Goal: Transaction & Acquisition: Purchase product/service

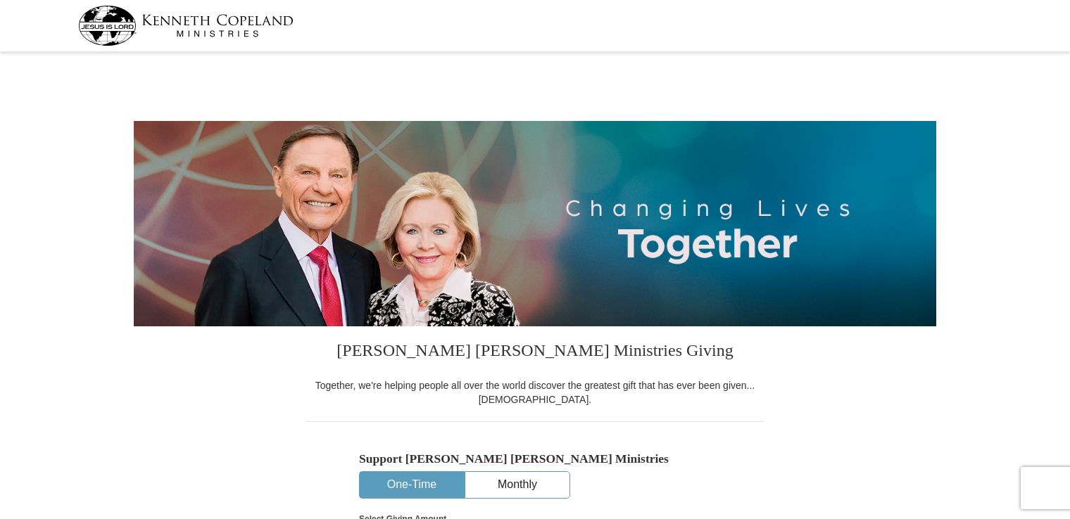
select select "ID"
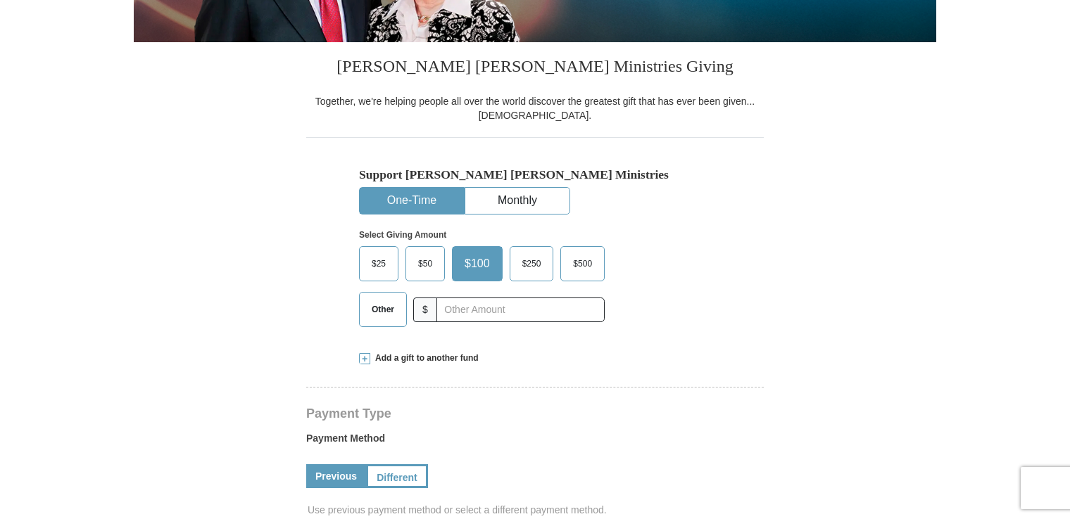
scroll to position [303, 0]
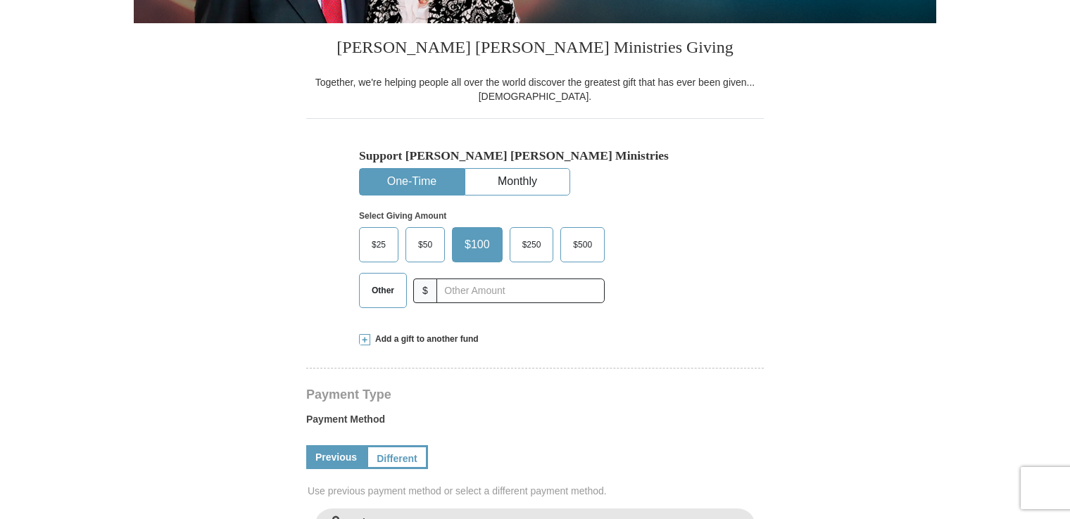
click at [383, 278] on label "Other" at bounding box center [383, 291] width 46 height 34
click at [0, 0] on input "Other" at bounding box center [0, 0] width 0 height 0
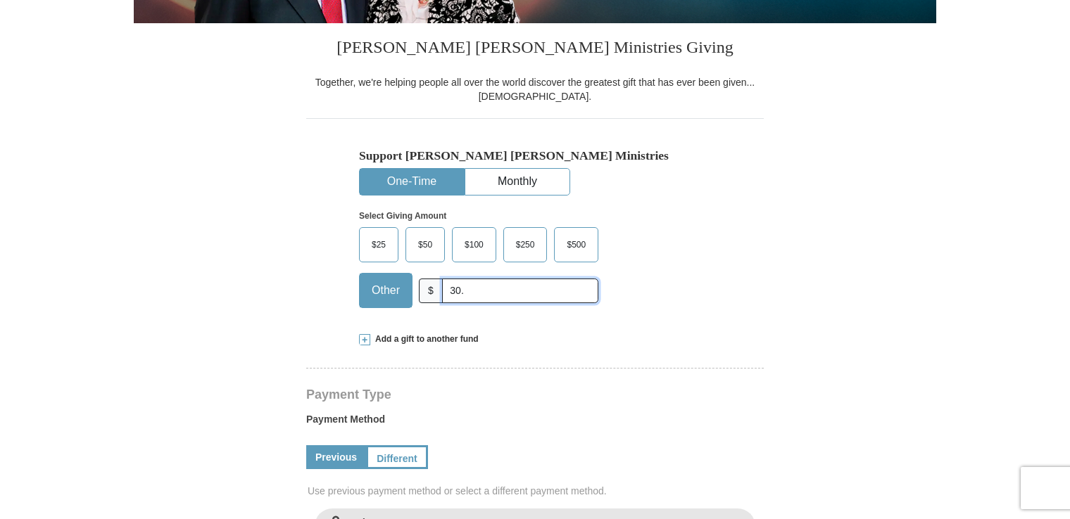
type input "30."
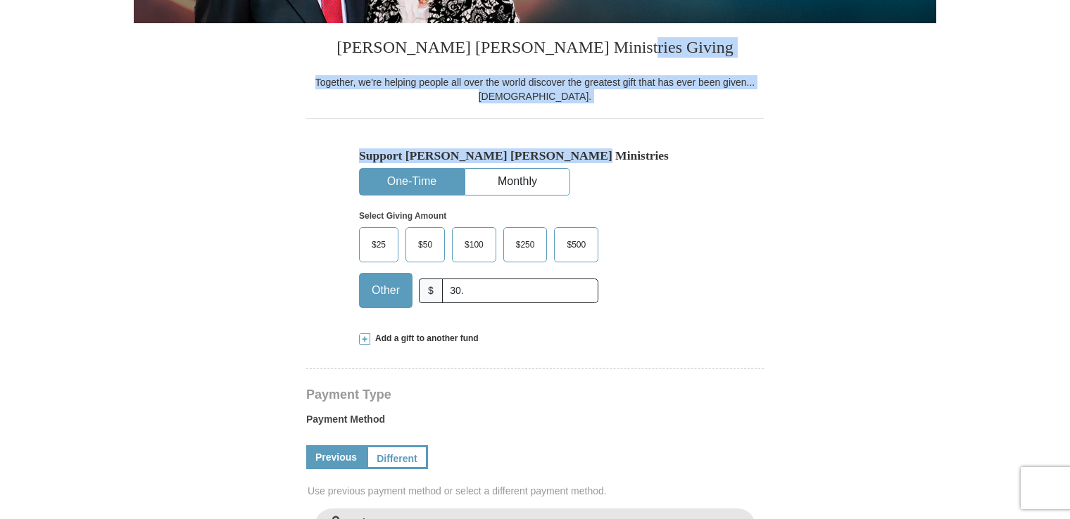
drag, startPoint x: 1068, startPoint y: 74, endPoint x: 1077, endPoint y: 138, distance: 64.7
click at [884, 81] on form "[PERSON_NAME] [PERSON_NAME] Ministries Giving Together, we're helping people al…" at bounding box center [535, 511] width 802 height 1516
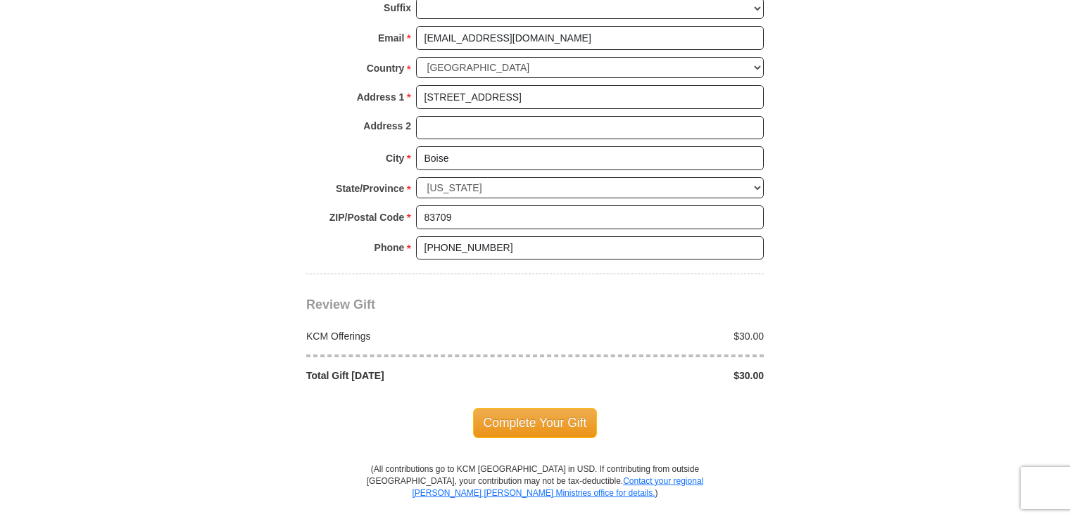
scroll to position [1081, 0]
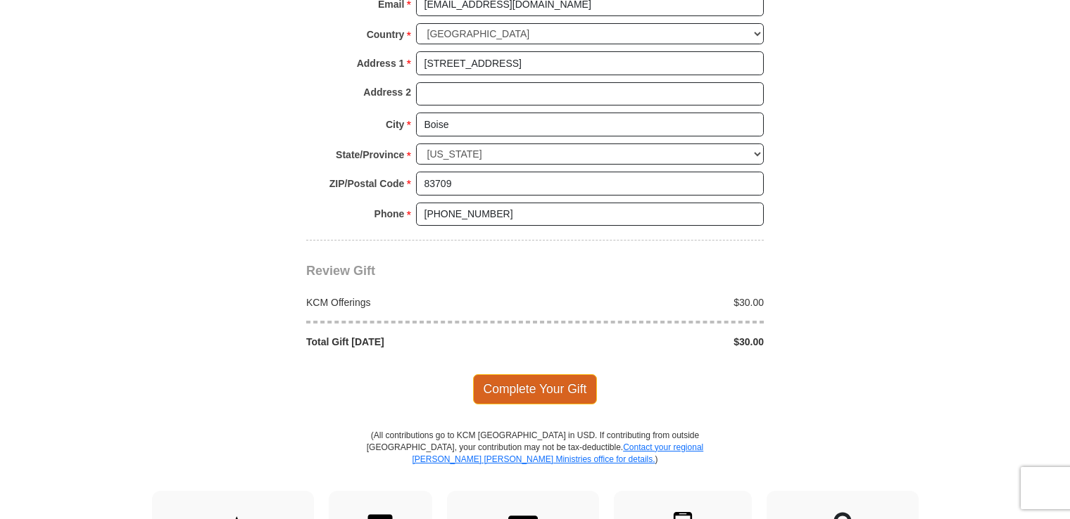
click at [566, 375] on span "Complete Your Gift" at bounding box center [535, 389] width 125 height 30
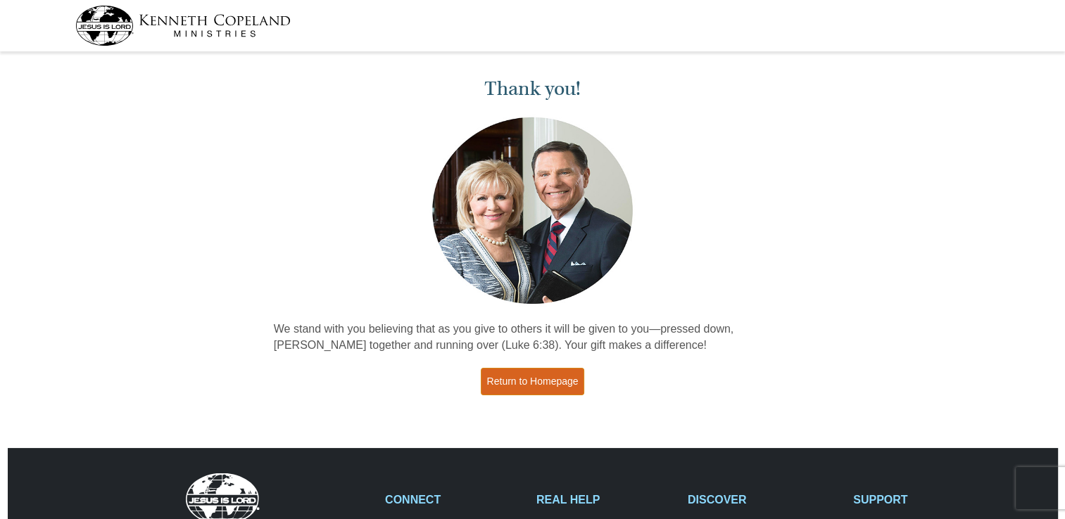
click at [514, 380] on link "Return to Homepage" at bounding box center [533, 381] width 104 height 27
